Goal: Task Accomplishment & Management: Complete application form

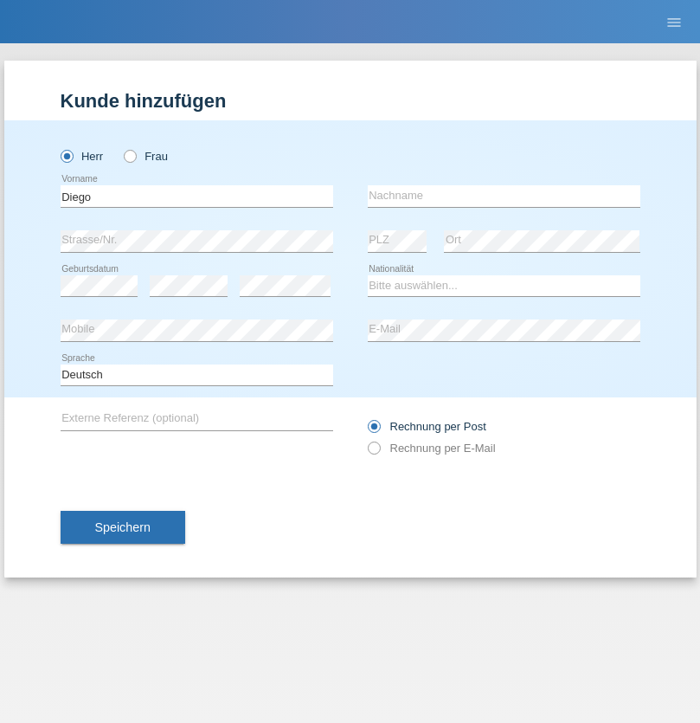
type input "Diego"
click at [504, 196] on input "text" at bounding box center [504, 196] width 273 height 22
type input "[PERSON_NAME]"
select select "ES"
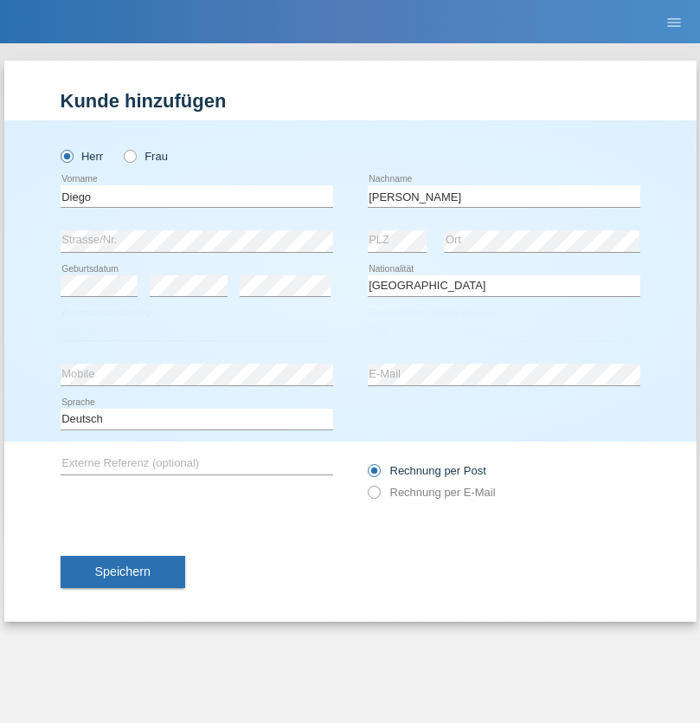
select select "C"
select select "16"
select select "06"
select select "2002"
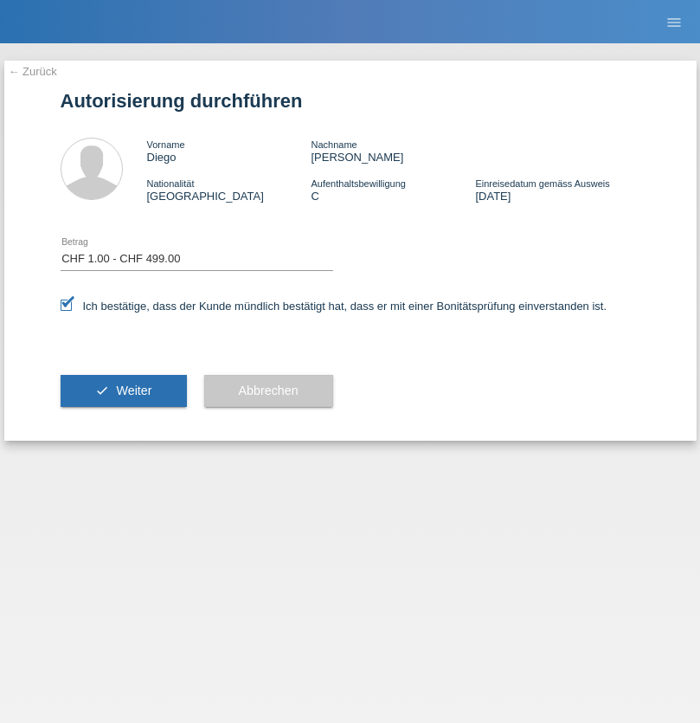
select select "1"
click at [123, 390] on span "Weiter" at bounding box center [133, 391] width 35 height 14
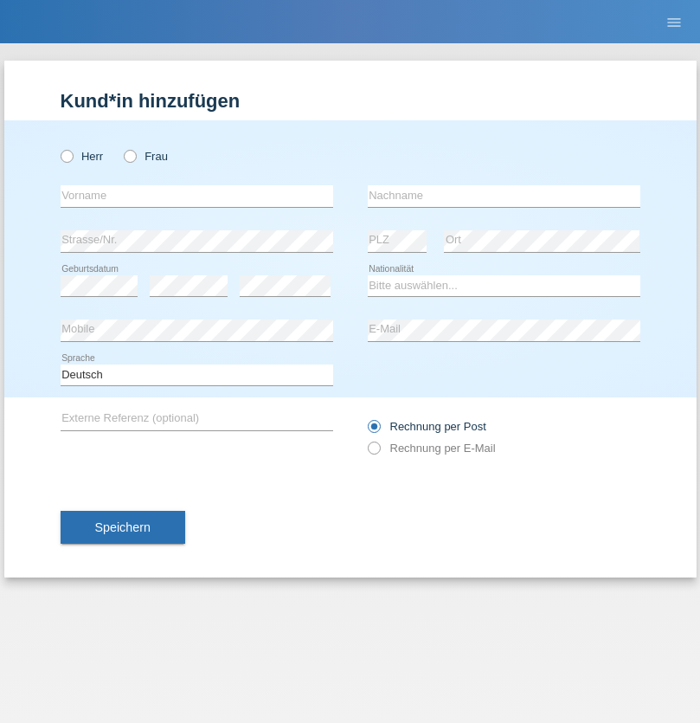
radio input "true"
click at [197, 196] on input "text" at bounding box center [197, 196] width 273 height 22
type input "Jean"
click at [504, 196] on input "text" at bounding box center [504, 196] width 273 height 22
type input "Zwyssig"
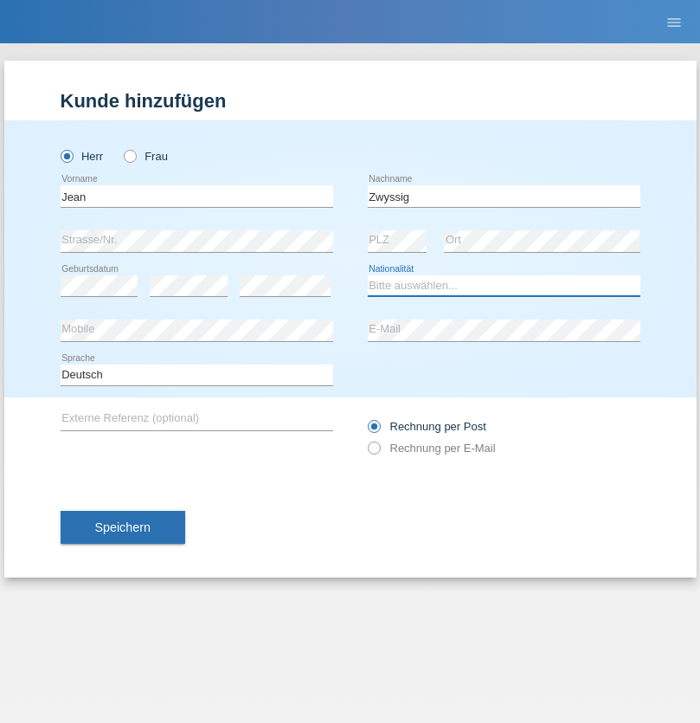
select select "CH"
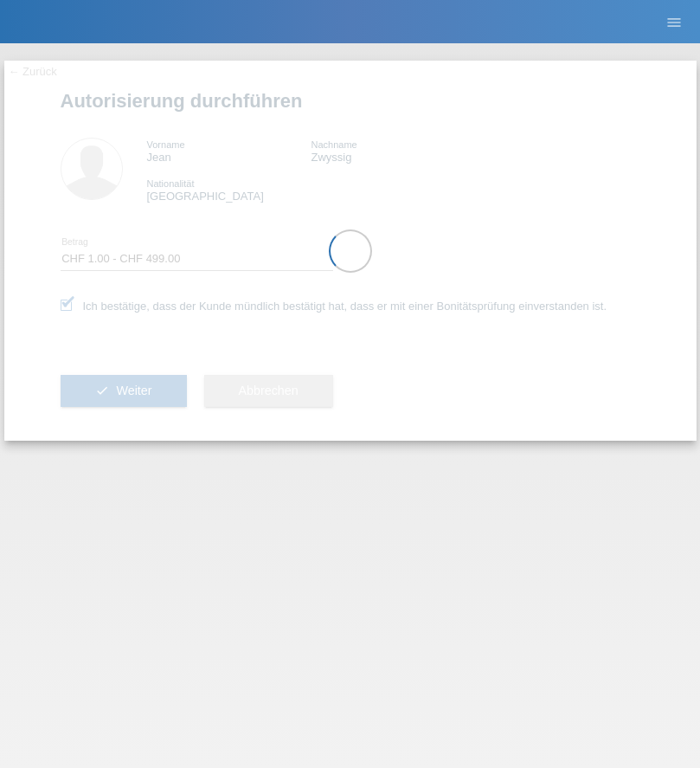
select select "1"
